Goal: Obtain resource: Download file/media

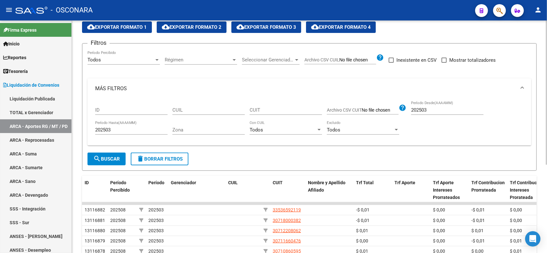
scroll to position [25, 0]
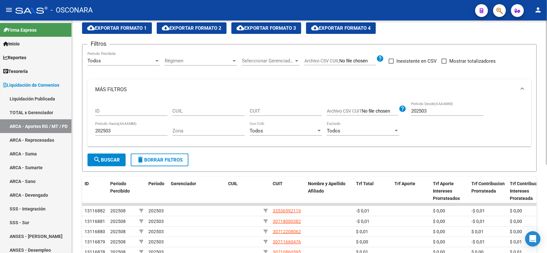
click at [546, 61] on div at bounding box center [546, 109] width 2 height 144
click at [109, 160] on span "search Buscar" at bounding box center [106, 160] width 27 height 6
click at [109, 157] on span "search Buscar" at bounding box center [106, 160] width 27 height 6
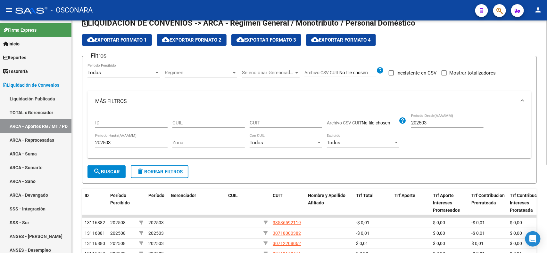
scroll to position [4, 0]
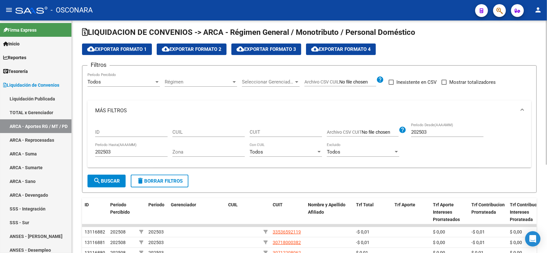
click at [546, 119] on div at bounding box center [546, 95] width 2 height 144
click at [140, 52] on button "cloud_download Exportar Formato 1" at bounding box center [117, 50] width 70 height 12
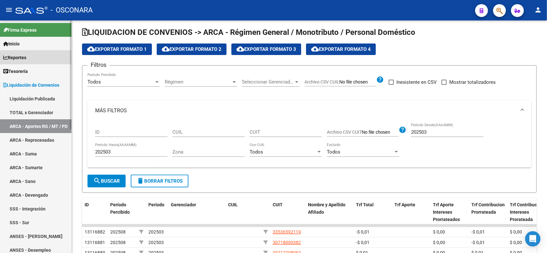
click at [46, 58] on link "Reportes" at bounding box center [35, 58] width 71 height 14
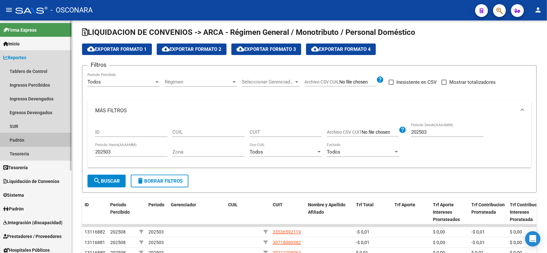
click at [36, 136] on link "Padrón" at bounding box center [35, 140] width 71 height 14
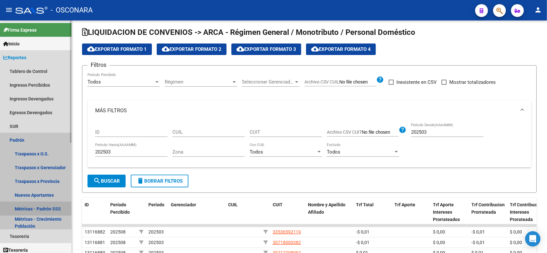
click at [42, 207] on link "Métricas - Padrón SSS" at bounding box center [35, 209] width 71 height 14
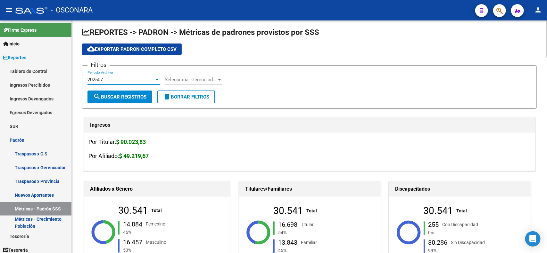
click at [142, 77] on div "202507" at bounding box center [120, 80] width 67 height 6
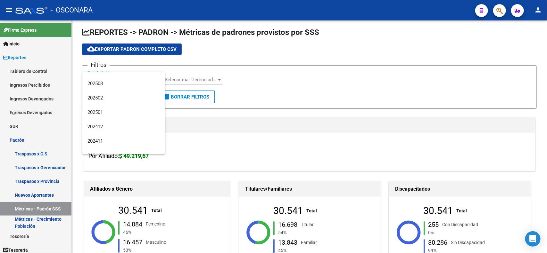
scroll to position [59, 0]
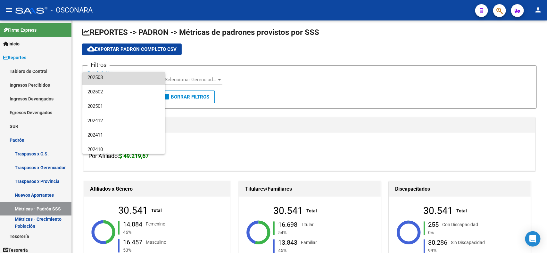
click at [133, 82] on span "202503" at bounding box center [123, 77] width 72 height 14
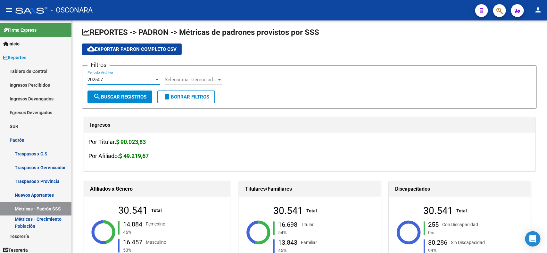
scroll to position [58, 0]
click at [132, 95] on span "search Buscar Registros" at bounding box center [119, 97] width 53 height 6
click at [144, 77] on div "202503" at bounding box center [120, 80] width 67 height 6
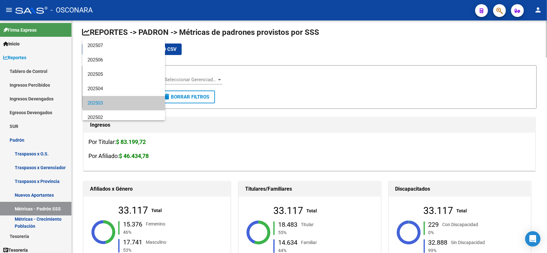
scroll to position [24, 0]
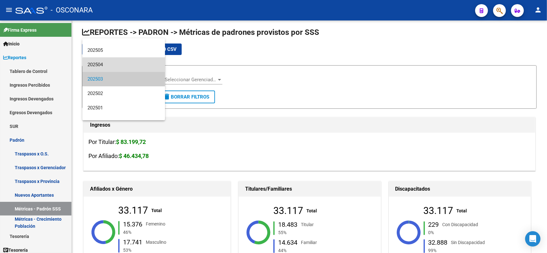
click at [142, 67] on span "202504" at bounding box center [123, 65] width 72 height 14
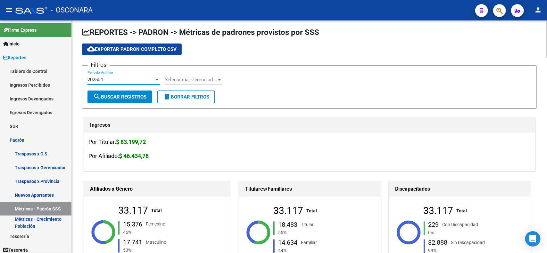
click at [135, 97] on span "search Buscar Registros" at bounding box center [119, 97] width 53 height 6
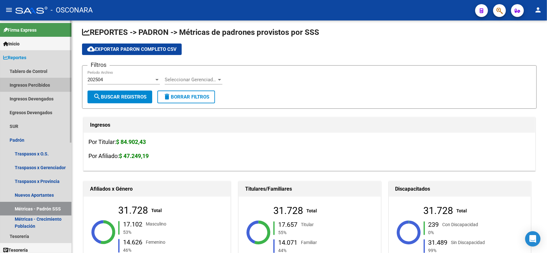
click at [52, 84] on link "Ingresos Percibidos" at bounding box center [35, 85] width 71 height 14
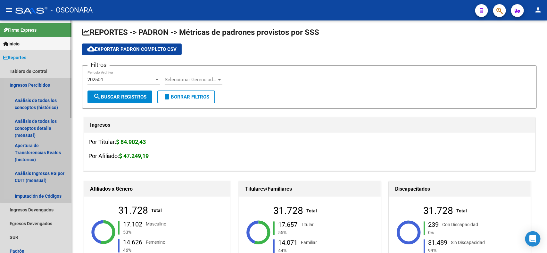
click at [52, 84] on link "Ingresos Percibidos" at bounding box center [35, 85] width 71 height 14
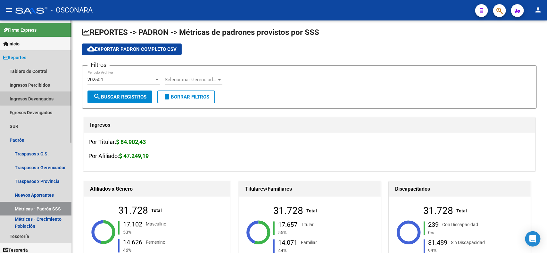
click at [48, 98] on link "Ingresos Devengados" at bounding box center [35, 99] width 71 height 14
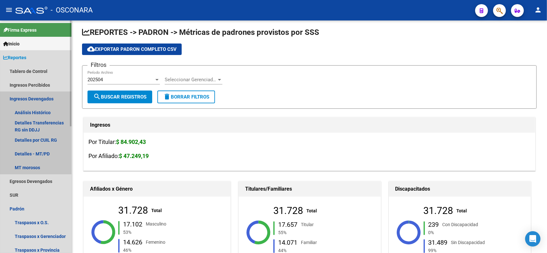
click at [48, 98] on link "Ingresos Devengados" at bounding box center [35, 99] width 71 height 14
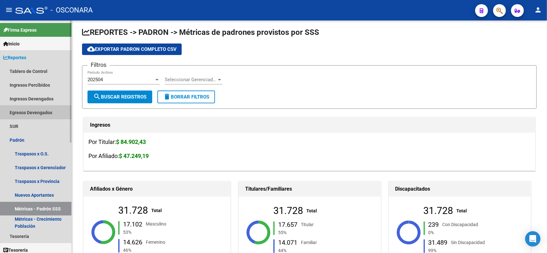
click at [48, 108] on link "Egresos Devengados" at bounding box center [35, 113] width 71 height 14
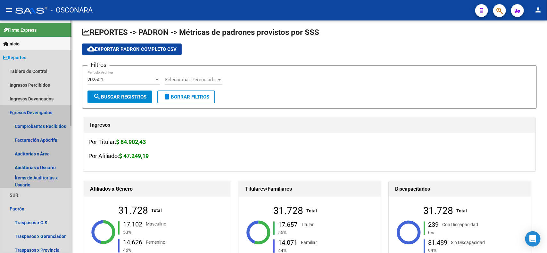
click at [48, 108] on link "Egresos Devengados" at bounding box center [35, 113] width 71 height 14
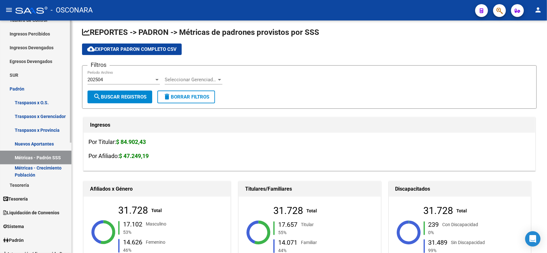
scroll to position [78, 0]
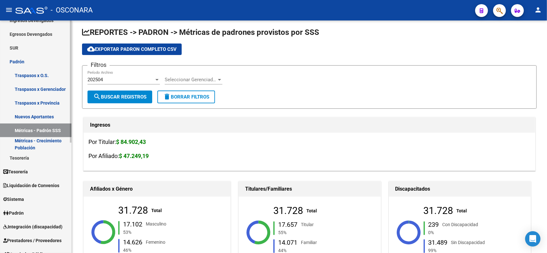
click at [75, 142] on mat-sidenav-container "Firma Express Inicio Calendario SSS Instructivos Contacto OS Reportes Tablero d…" at bounding box center [273, 136] width 547 height 233
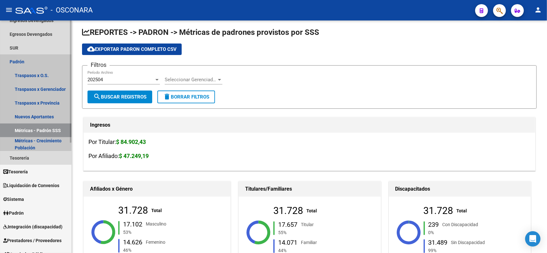
click at [32, 63] on link "Padrón" at bounding box center [35, 62] width 71 height 14
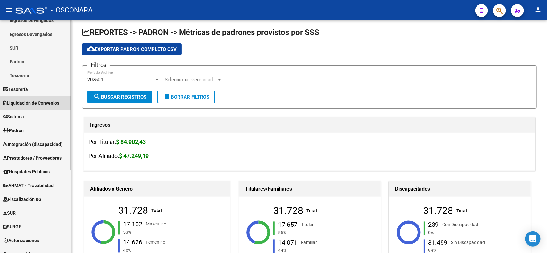
click at [47, 107] on link "Liquidación de Convenios" at bounding box center [35, 103] width 71 height 14
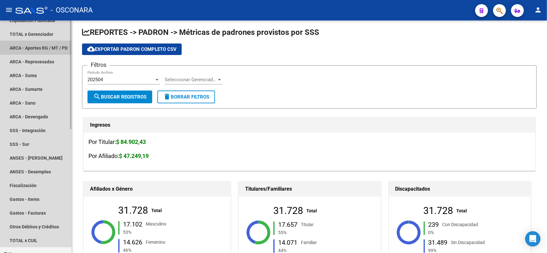
click at [47, 45] on link "ARCA - Aportes RG / MT / PD" at bounding box center [35, 48] width 71 height 14
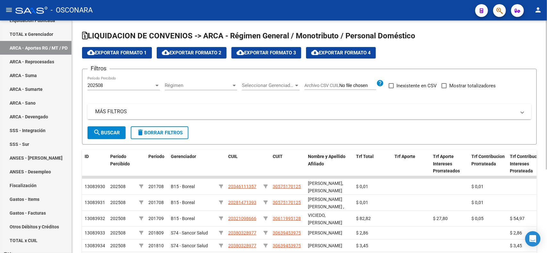
drag, startPoint x: 173, startPoint y: 112, endPoint x: 186, endPoint y: 113, distance: 12.8
click at [186, 113] on mat-panel-title "MÁS FILTROS" at bounding box center [305, 111] width 420 height 7
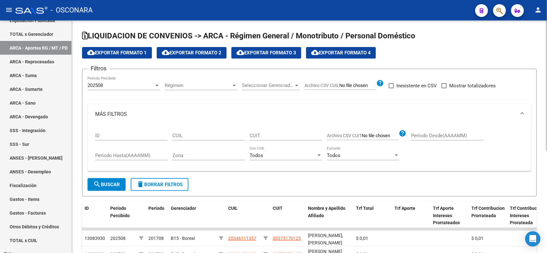
click at [186, 113] on mat-panel-title "MÁS FILTROS" at bounding box center [305, 114] width 420 height 7
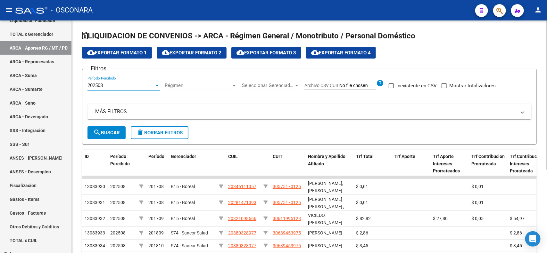
click at [150, 87] on div "202508" at bounding box center [120, 86] width 67 height 6
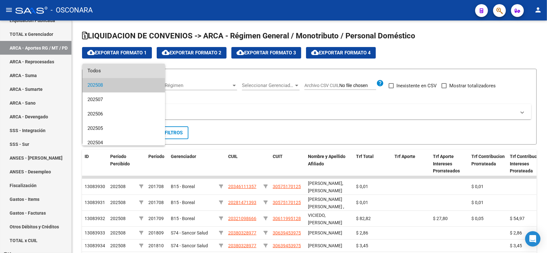
click at [143, 71] on span "Todos" at bounding box center [123, 71] width 72 height 14
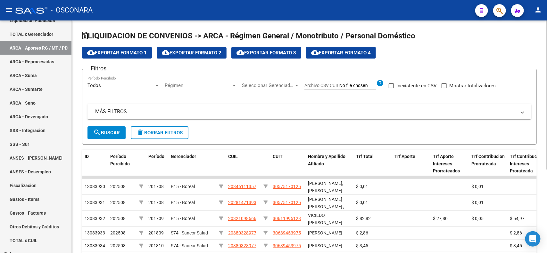
click at [152, 112] on mat-panel-title "MÁS FILTROS" at bounding box center [305, 111] width 420 height 7
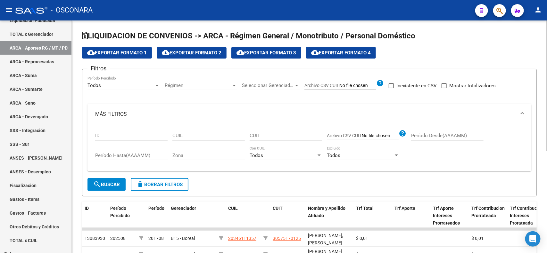
click at [431, 136] on input "Período Desde(AAAAMM)" at bounding box center [447, 136] width 72 height 6
type input "202504"
click at [146, 134] on input "ID" at bounding box center [131, 136] width 72 height 6
click at [140, 154] on input "Período Hasta(AAAAMM)" at bounding box center [131, 156] width 72 height 6
type input "202504"
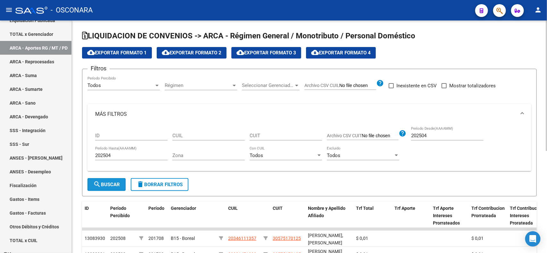
click at [100, 183] on mat-icon "search" at bounding box center [97, 185] width 8 height 8
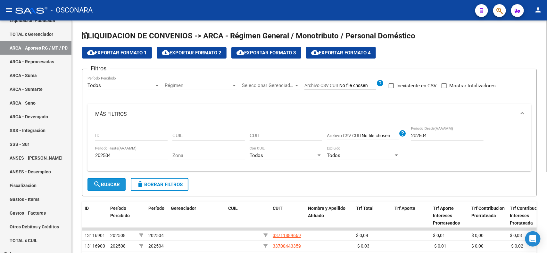
click at [100, 183] on mat-icon "search" at bounding box center [97, 185] width 8 height 8
click at [126, 51] on span "cloud_download Exportar Formato 1" at bounding box center [117, 53] width 60 height 6
click at [434, 134] on input "202504" at bounding box center [447, 136] width 72 height 6
type input "202505"
click at [122, 153] on input "202504" at bounding box center [131, 156] width 72 height 6
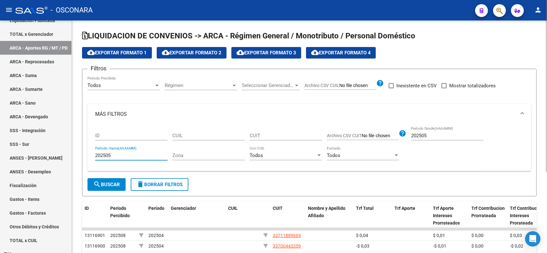
type input "202505"
click at [115, 183] on span "search Buscar" at bounding box center [106, 185] width 27 height 6
click at [125, 56] on button "cloud_download Exportar Formato 1" at bounding box center [117, 53] width 70 height 12
click at [435, 136] on input "202505" at bounding box center [447, 136] width 72 height 6
type input "202506"
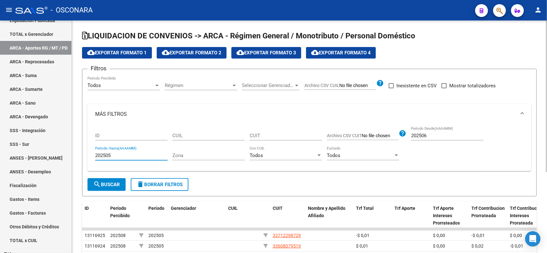
click at [122, 154] on input "202505" at bounding box center [131, 156] width 72 height 6
type input "202506"
click at [111, 185] on span "search Buscar" at bounding box center [106, 185] width 27 height 6
click at [125, 52] on span "cloud_download Exportar Formato 1" at bounding box center [117, 53] width 60 height 6
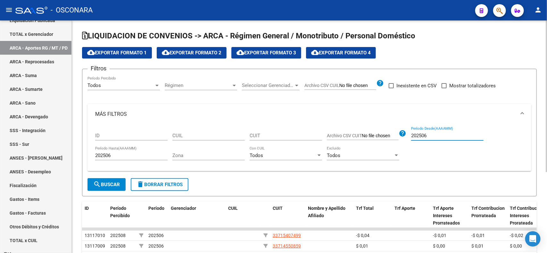
click at [433, 135] on input "202506" at bounding box center [447, 136] width 72 height 6
type input "202507"
click at [124, 154] on input "202506" at bounding box center [131, 156] width 72 height 6
type input "202507"
click at [117, 184] on span "search Buscar" at bounding box center [106, 185] width 27 height 6
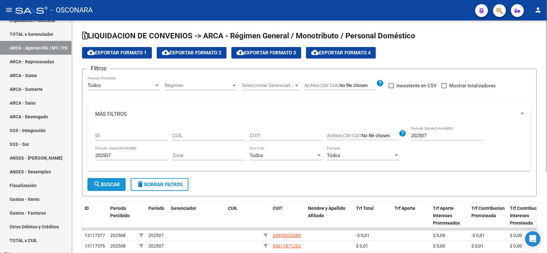
click at [117, 184] on span "search Buscar" at bounding box center [106, 185] width 27 height 6
click at [124, 52] on span "cloud_download Exportar Formato 1" at bounding box center [117, 53] width 60 height 6
click at [439, 134] on input "202507" at bounding box center [447, 136] width 72 height 6
type input "202508"
click at [123, 153] on input "202507" at bounding box center [131, 156] width 72 height 6
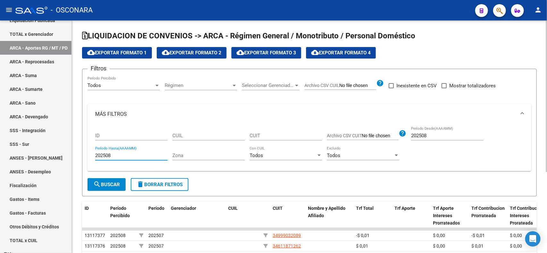
type input "202508"
click at [110, 186] on span "search Buscar" at bounding box center [106, 185] width 27 height 6
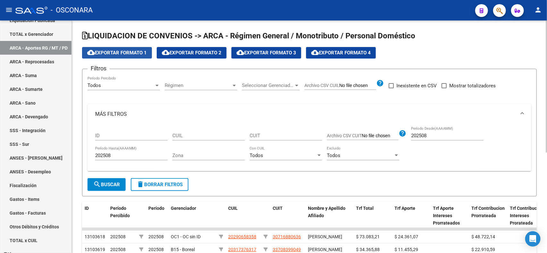
click at [139, 52] on span "cloud_download Exportar Formato 1" at bounding box center [117, 53] width 60 height 6
